Goal: Information Seeking & Learning: Find specific fact

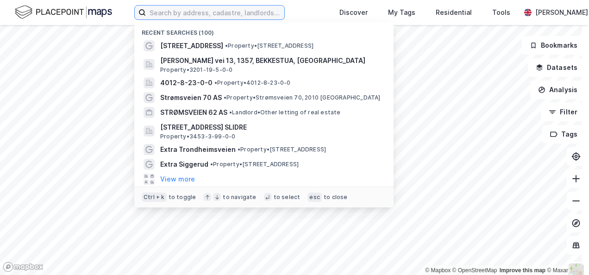
click at [216, 11] on input at bounding box center [215, 13] width 139 height 14
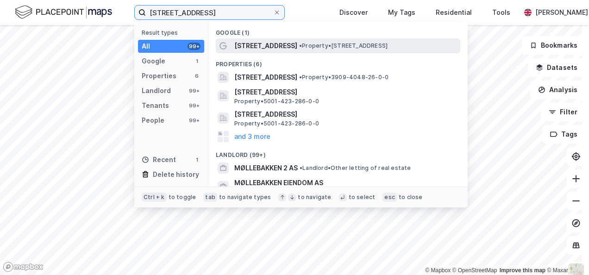
type input "[STREET_ADDRESS]"
click at [268, 42] on span "[STREET_ADDRESS]" at bounding box center [265, 45] width 63 height 11
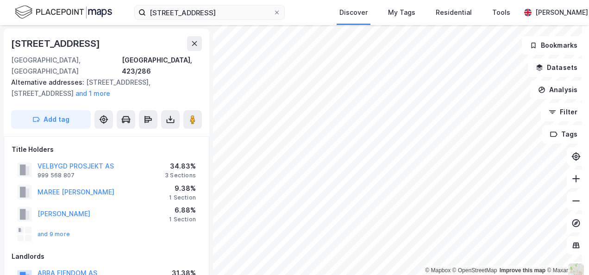
click at [133, 144] on div "Title Holders" at bounding box center [107, 149] width 190 height 11
click at [134, 144] on div "Title Holders" at bounding box center [107, 149] width 190 height 11
click at [132, 144] on div "Title Holders" at bounding box center [107, 149] width 190 height 11
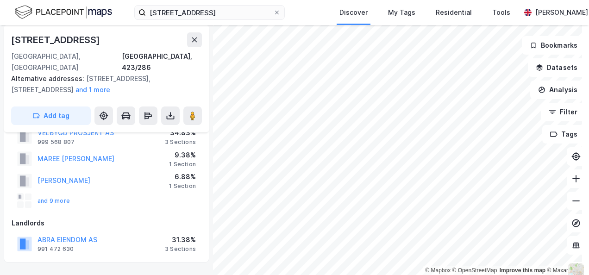
scroll to position [46, 0]
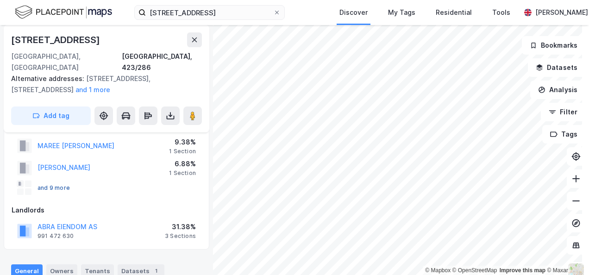
click at [0, 0] on button "and 9 more" at bounding box center [0, 0] width 0 height 0
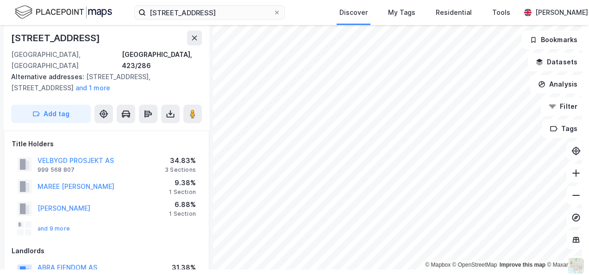
click at [145, 220] on div "and 9 more" at bounding box center [107, 229] width 190 height 19
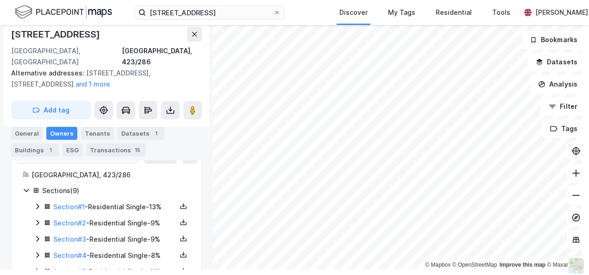
scroll to position [232, 0]
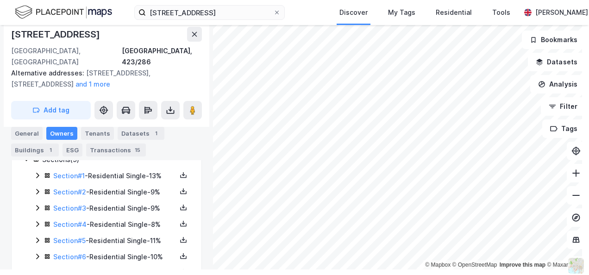
click at [38, 173] on icon at bounding box center [37, 176] width 3 height 6
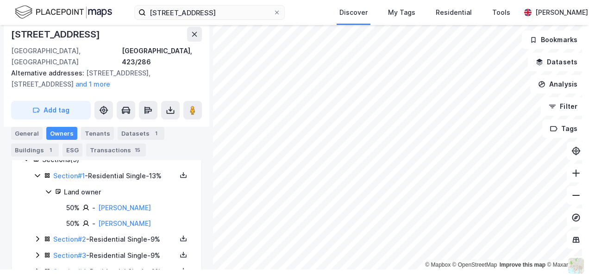
click at [38, 172] on icon at bounding box center [37, 175] width 7 height 7
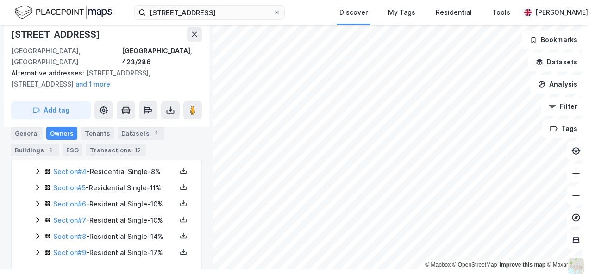
scroll to position [286, 0]
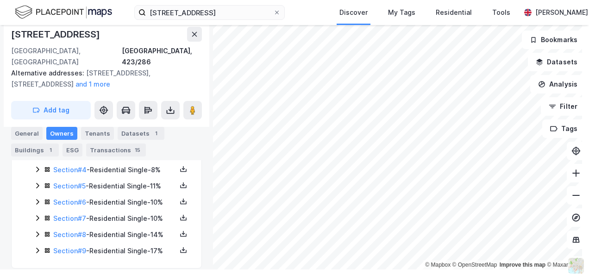
click at [34, 247] on icon at bounding box center [37, 250] width 7 height 7
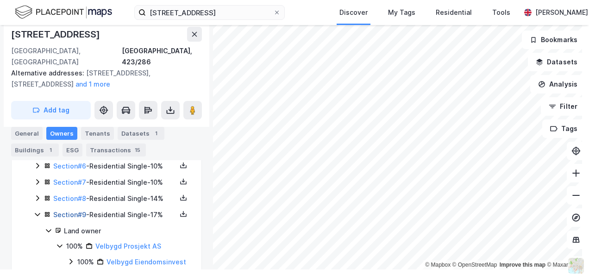
scroll to position [333, 0]
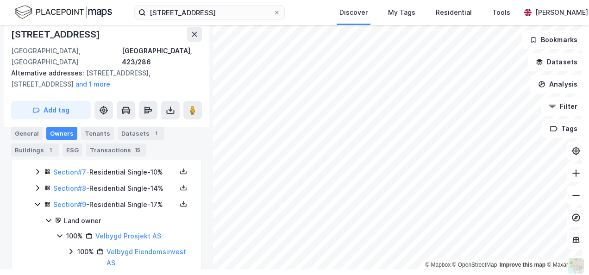
click at [37, 201] on icon at bounding box center [37, 204] width 7 height 7
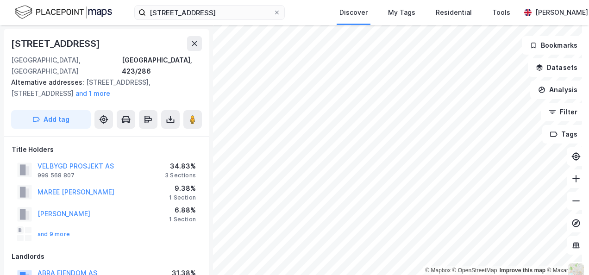
scroll to position [0, 0]
